Goal: Check status

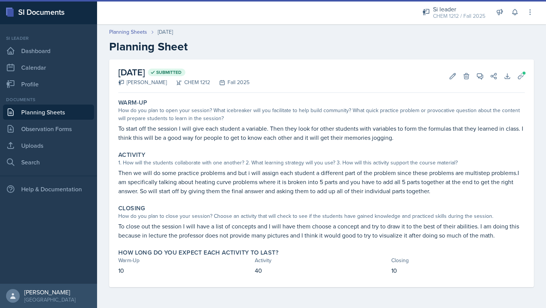
click at [56, 114] on link "Planning Sheets" at bounding box center [48, 112] width 91 height 15
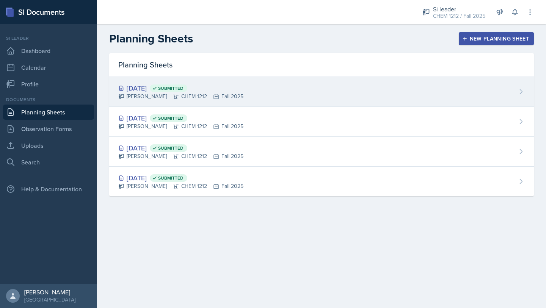
click at [236, 94] on div "[DATE] Submitted [PERSON_NAME] CHEM 1212 Fall 2025" at bounding box center [321, 92] width 425 height 30
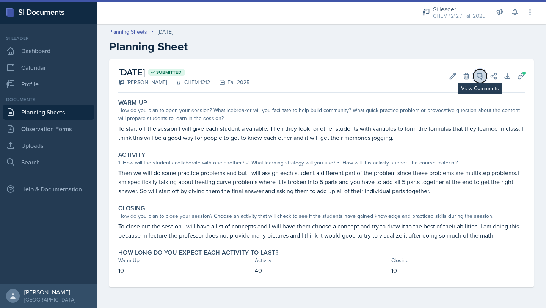
click at [474, 76] on button "View Comments" at bounding box center [480, 76] width 14 height 14
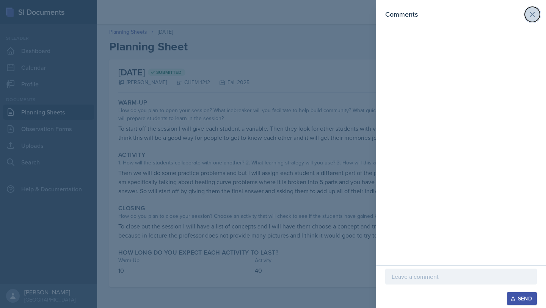
click at [529, 16] on icon at bounding box center [532, 14] width 9 height 9
